Goal: Navigation & Orientation: Find specific page/section

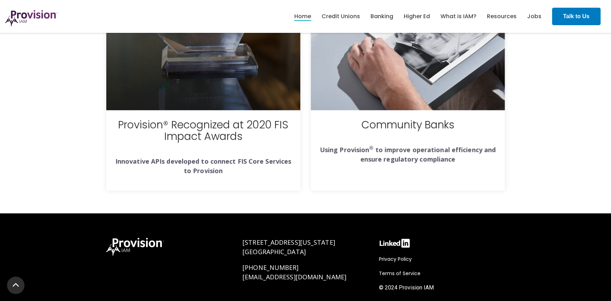
scroll to position [2493, 0]
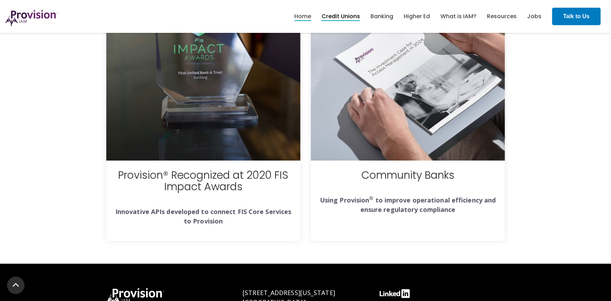
click at [344, 16] on link "Credit Unions" at bounding box center [340, 16] width 38 height 12
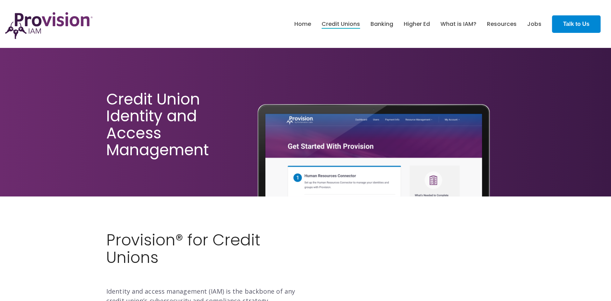
click at [574, 23] on strong "Talk to Us" at bounding box center [576, 24] width 26 height 6
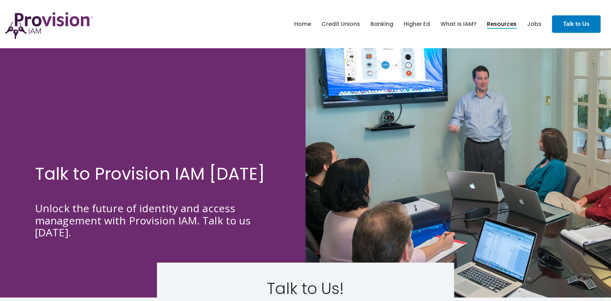
click at [508, 23] on link "Resources" at bounding box center [502, 24] width 30 height 12
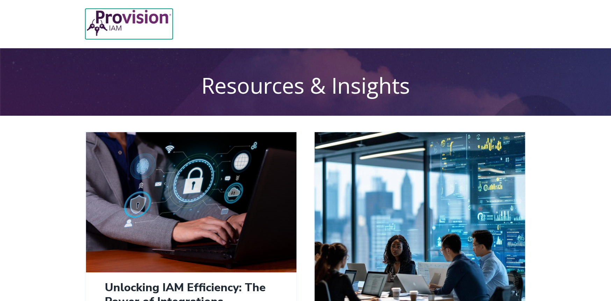
click at [112, 16] on img at bounding box center [128, 23] width 87 height 28
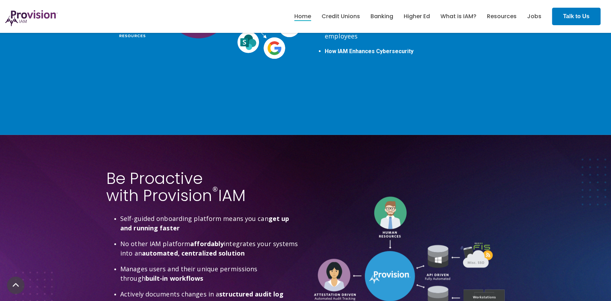
scroll to position [1781, 0]
